Goal: Task Accomplishment & Management: Manage account settings

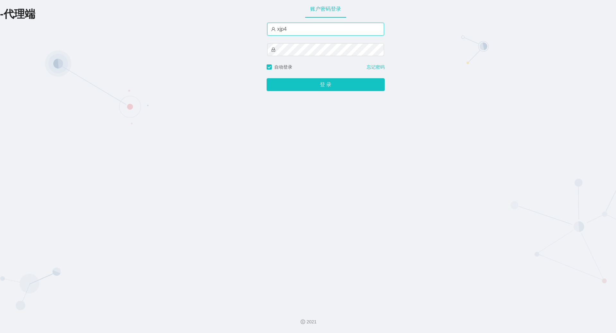
click at [294, 34] on input "xjp4" at bounding box center [325, 29] width 117 height 13
click at [267, 78] on button "登 录" at bounding box center [326, 84] width 118 height 13
click at [282, 27] on input "xjb1" at bounding box center [325, 29] width 117 height 13
click at [267, 78] on button "登 录" at bounding box center [326, 84] width 118 height 13
click at [293, 31] on input "xjb01" at bounding box center [325, 29] width 117 height 13
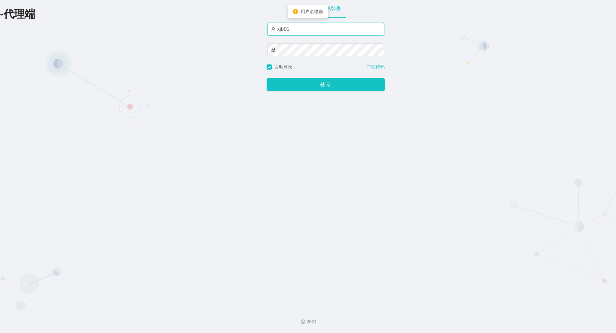
click at [287, 30] on input "xjb01" at bounding box center [325, 29] width 117 height 13
click at [285, 30] on input "xjb01" at bounding box center [325, 29] width 117 height 13
type input "xjb1"
click at [267, 78] on button "登 录" at bounding box center [326, 84] width 118 height 13
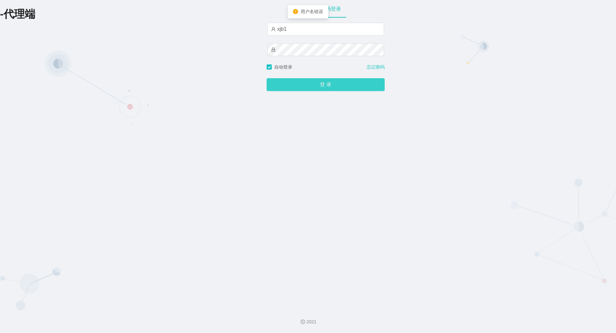
click at [329, 86] on button "登 录" at bounding box center [326, 84] width 118 height 13
